Goal: Information Seeking & Learning: Check status

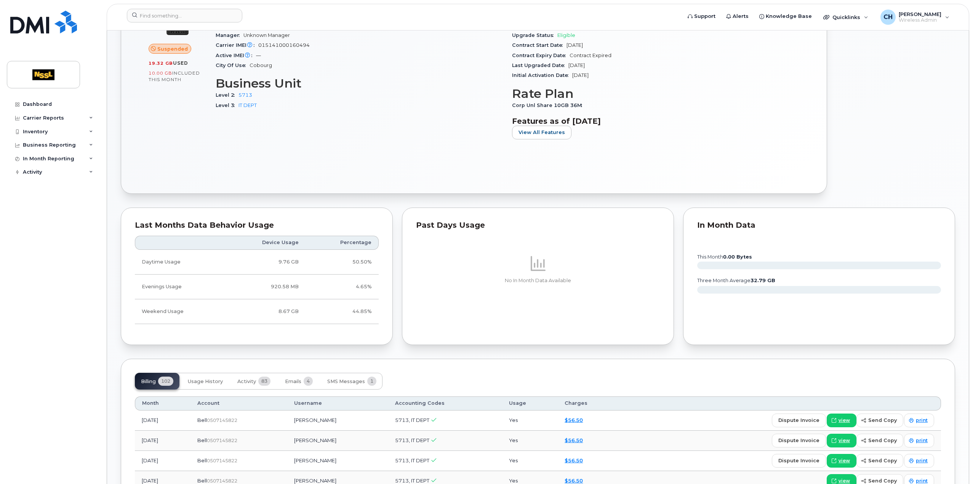
scroll to position [381, 0]
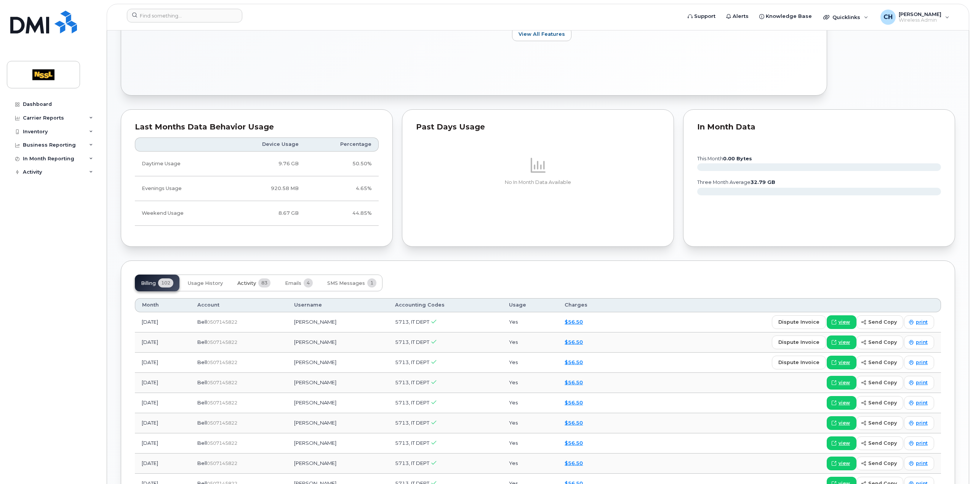
click at [261, 282] on span "83" at bounding box center [264, 283] width 12 height 9
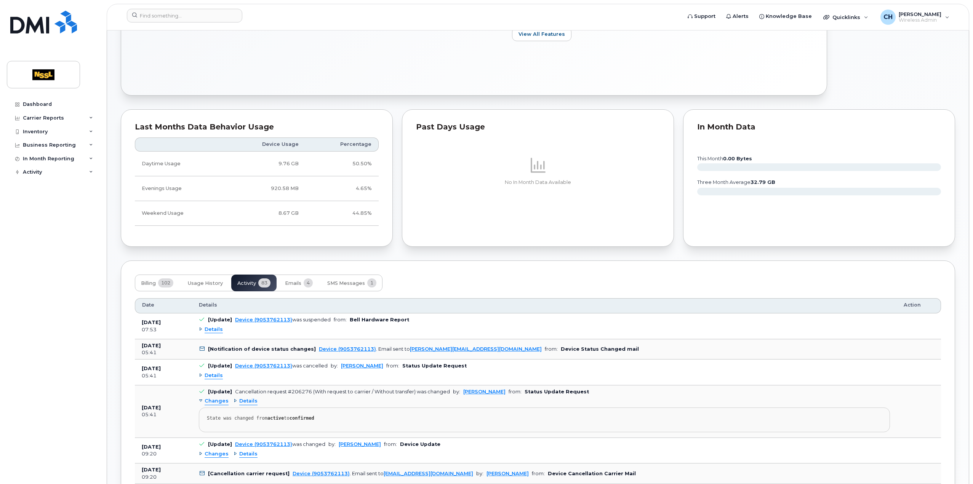
scroll to position [457, 0]
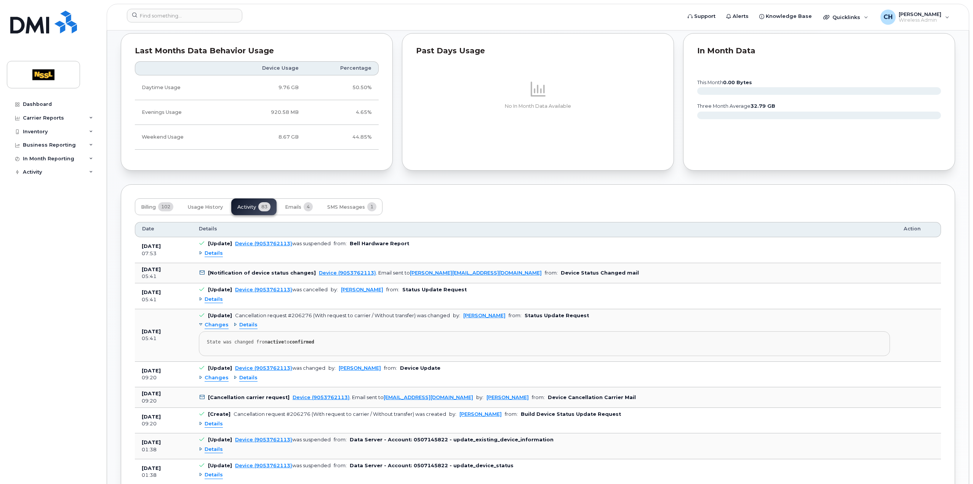
click at [201, 251] on div "Details" at bounding box center [211, 253] width 24 height 7
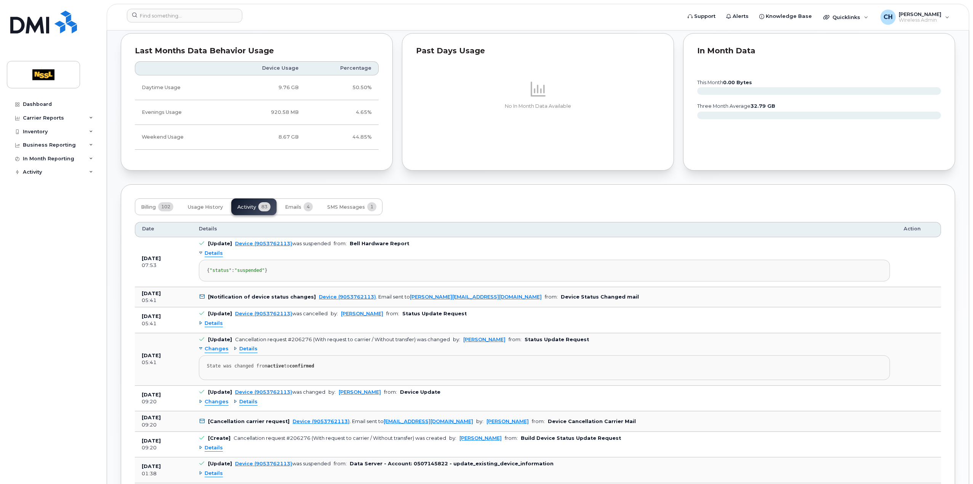
click at [198, 358] on td "[Update] Cancellation request #206276 (With request to carrier / Without transf…" at bounding box center [544, 359] width 705 height 53
click at [200, 327] on div "Details" at bounding box center [211, 323] width 24 height 7
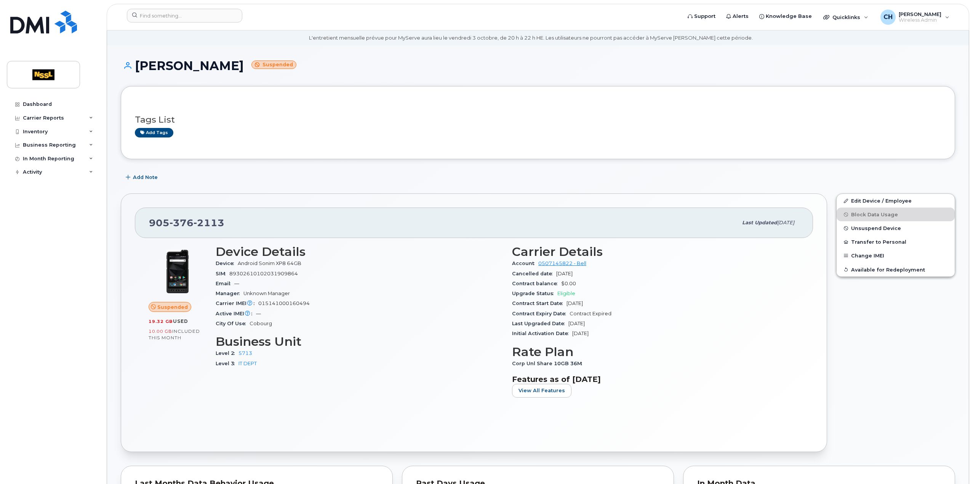
scroll to position [0, 0]
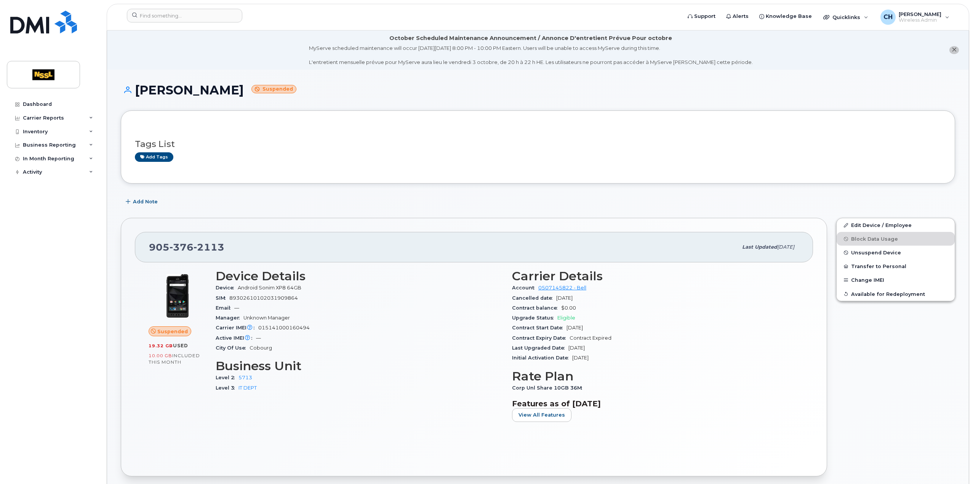
click at [231, 240] on div "[PHONE_NUMBER]" at bounding box center [443, 247] width 589 height 16
click at [43, 29] on img at bounding box center [43, 22] width 67 height 23
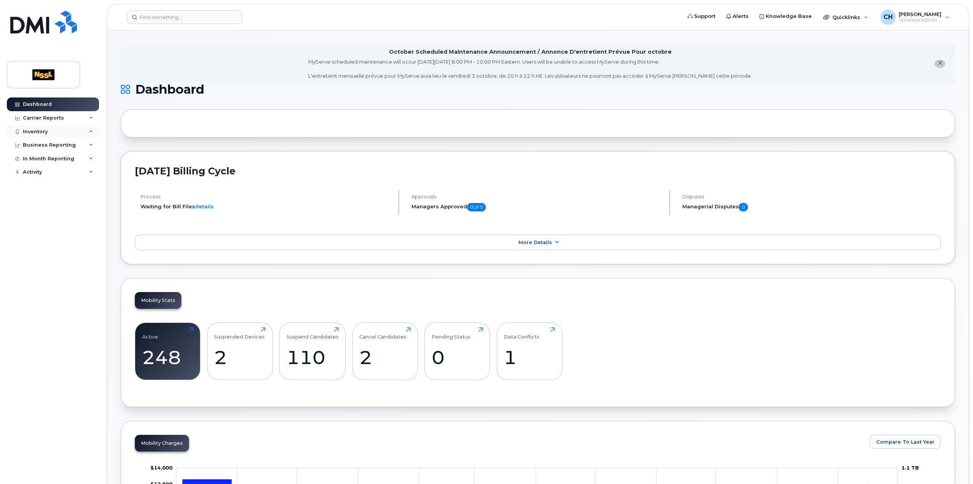
click at [46, 130] on div "Inventory" at bounding box center [35, 132] width 25 height 6
click at [58, 144] on div "Mobility Devices" at bounding box center [47, 145] width 43 height 7
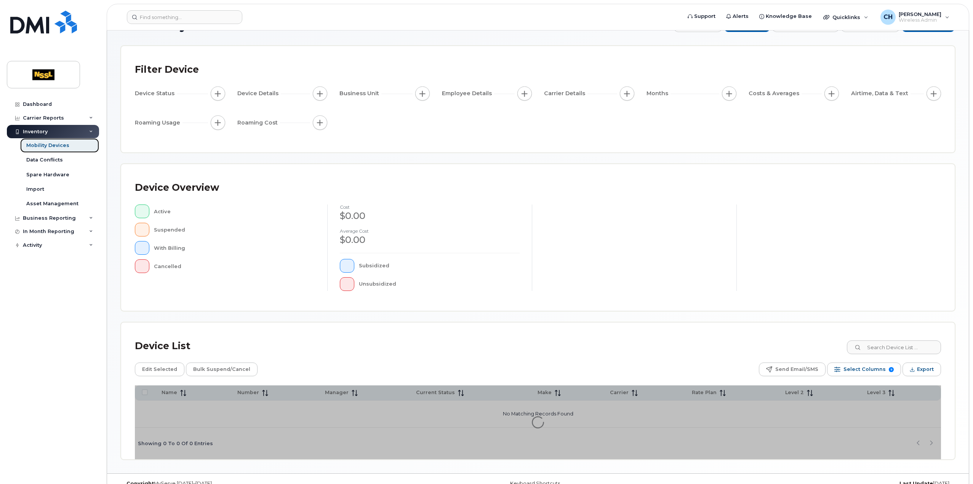
scroll to position [38, 0]
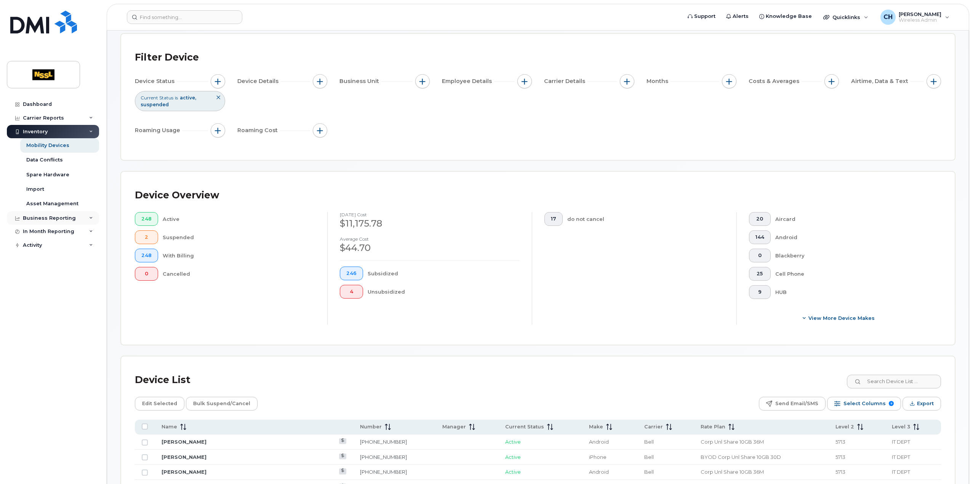
click at [59, 217] on div "Business Reporting" at bounding box center [49, 218] width 53 height 6
click at [66, 232] on div "Managerial Reports" at bounding box center [52, 232] width 52 height 7
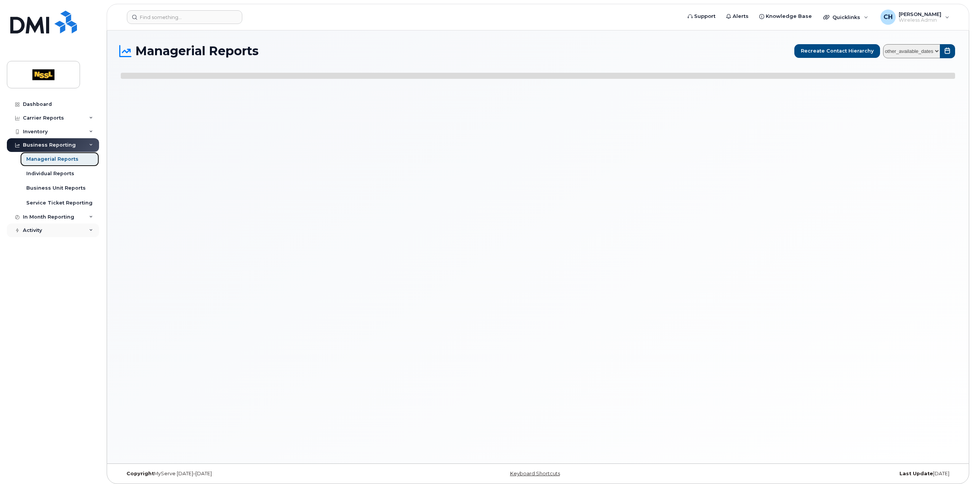
select select
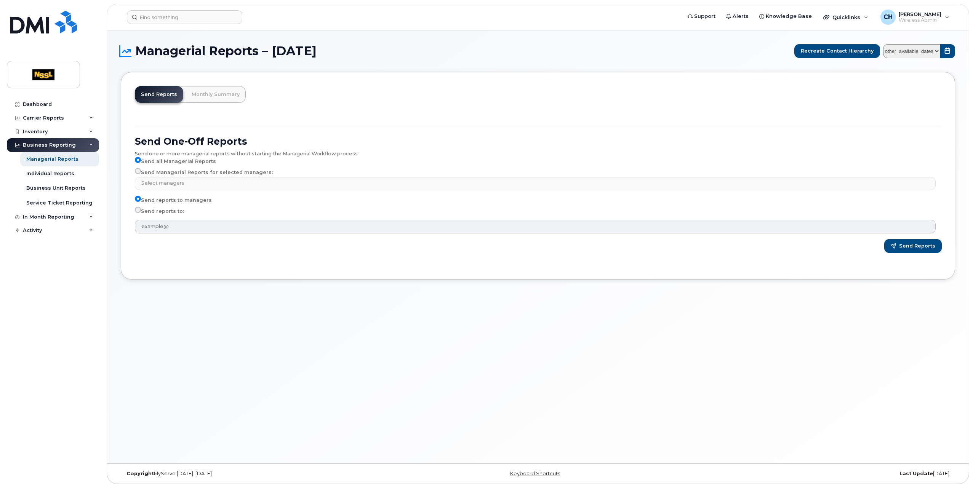
click at [87, 147] on div "Business Reporting" at bounding box center [53, 145] width 92 height 14
click at [61, 171] on div "Activity" at bounding box center [53, 172] width 92 height 14
click at [63, 188] on div "Travel Requests" at bounding box center [47, 186] width 43 height 7
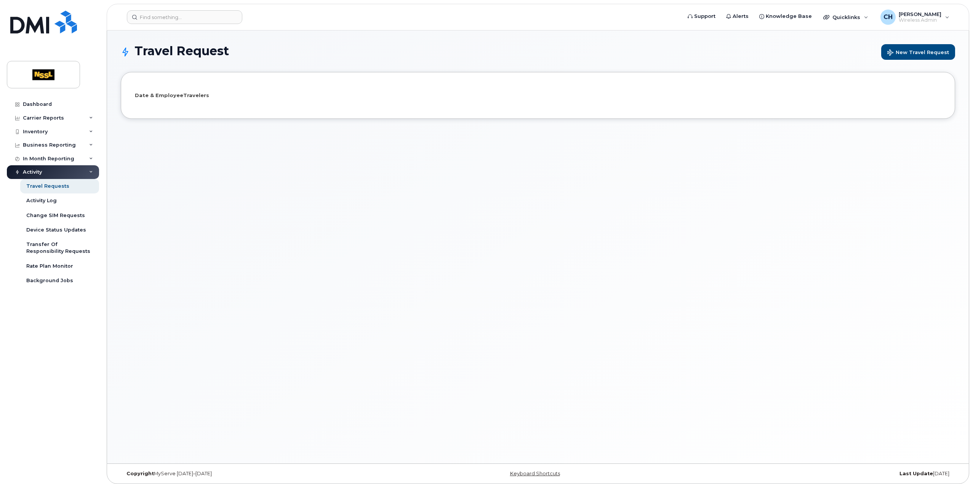
select select
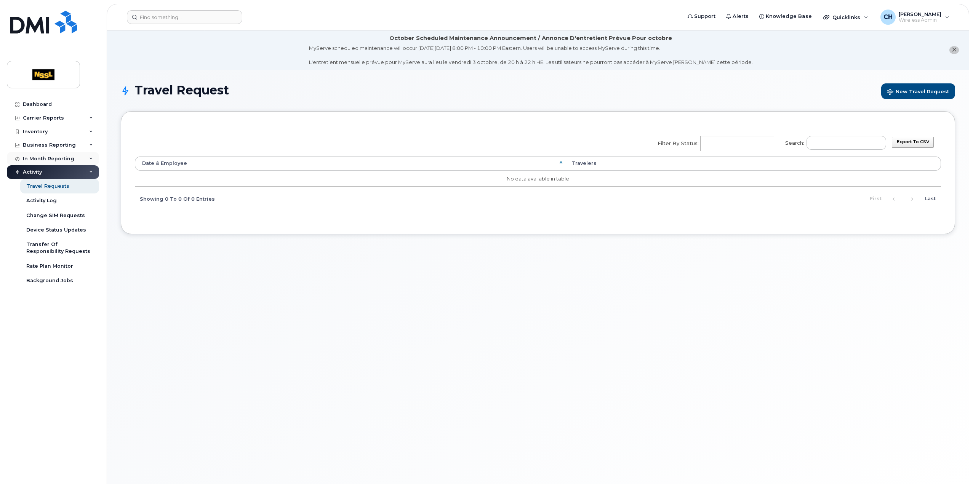
click at [82, 158] on div "In Month Reporting" at bounding box center [53, 159] width 92 height 14
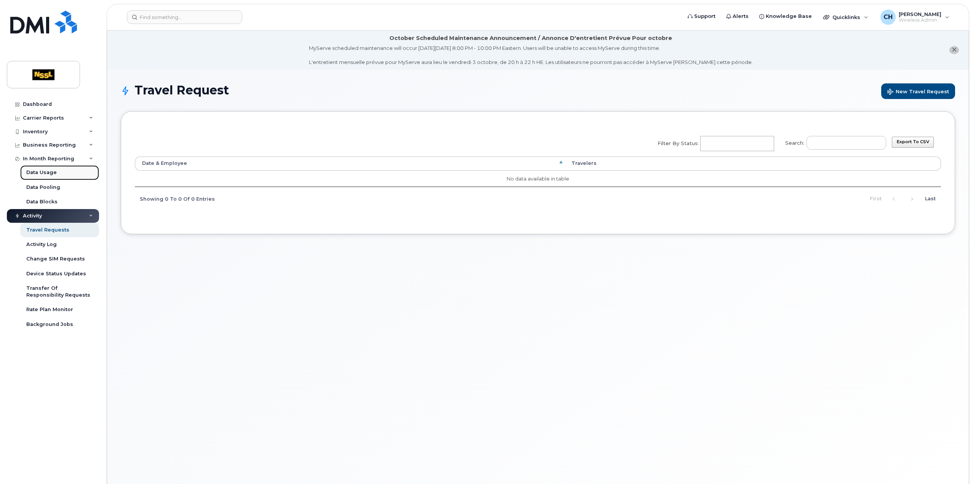
click at [55, 168] on link "Data Usage" at bounding box center [59, 172] width 79 height 14
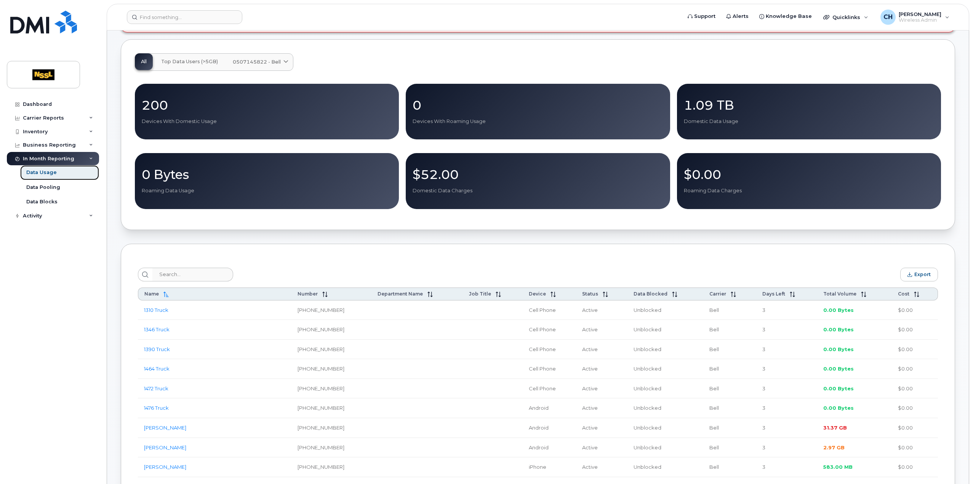
scroll to position [229, 0]
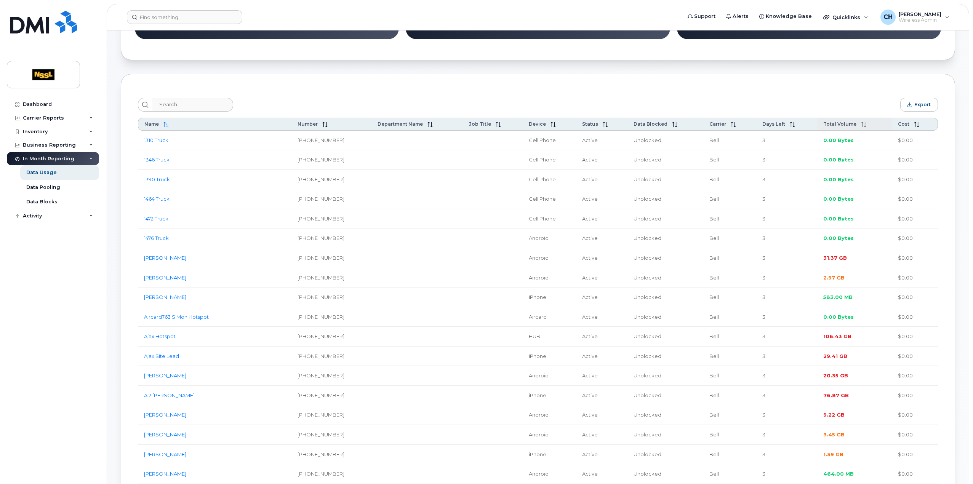
click at [859, 125] on span at bounding box center [862, 124] width 10 height 6
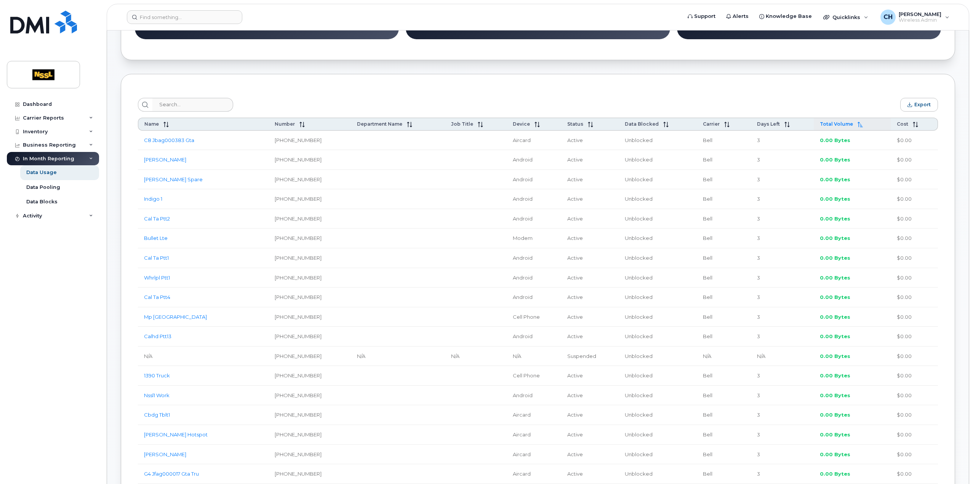
click at [861, 124] on div "Total Volume" at bounding box center [852, 124] width 65 height 6
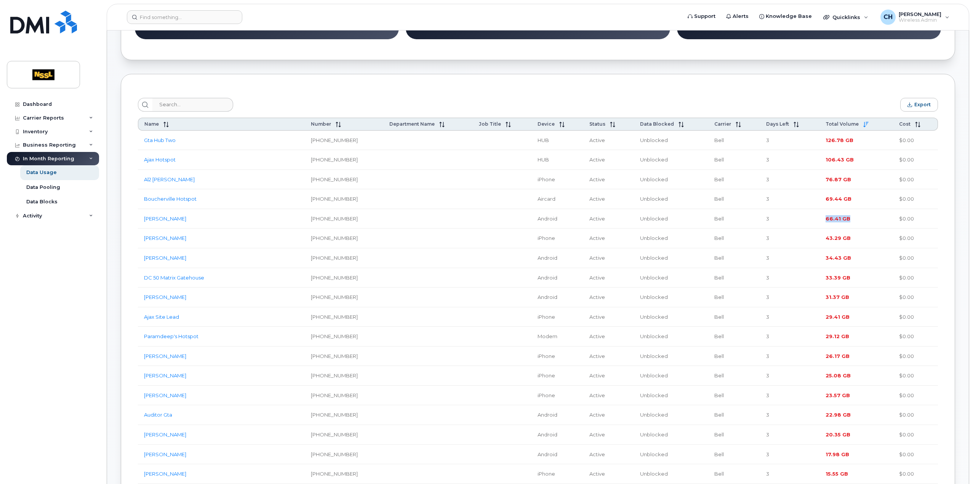
drag, startPoint x: 855, startPoint y: 218, endPoint x: 825, endPoint y: 221, distance: 30.3
click at [825, 221] on td "66.41 GB" at bounding box center [856, 219] width 73 height 20
click at [859, 237] on td "43.29 GB" at bounding box center [856, 239] width 73 height 20
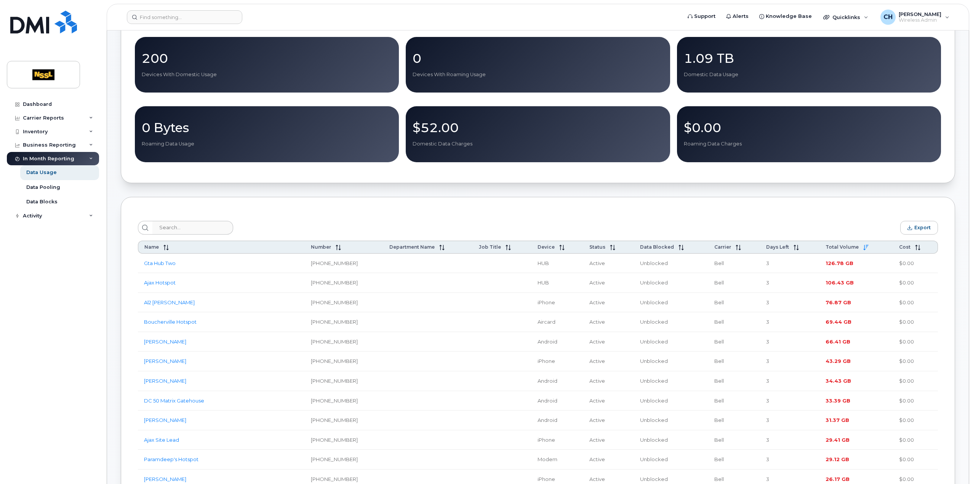
scroll to position [0, 0]
